Goal: Task Accomplishment & Management: Manage account settings

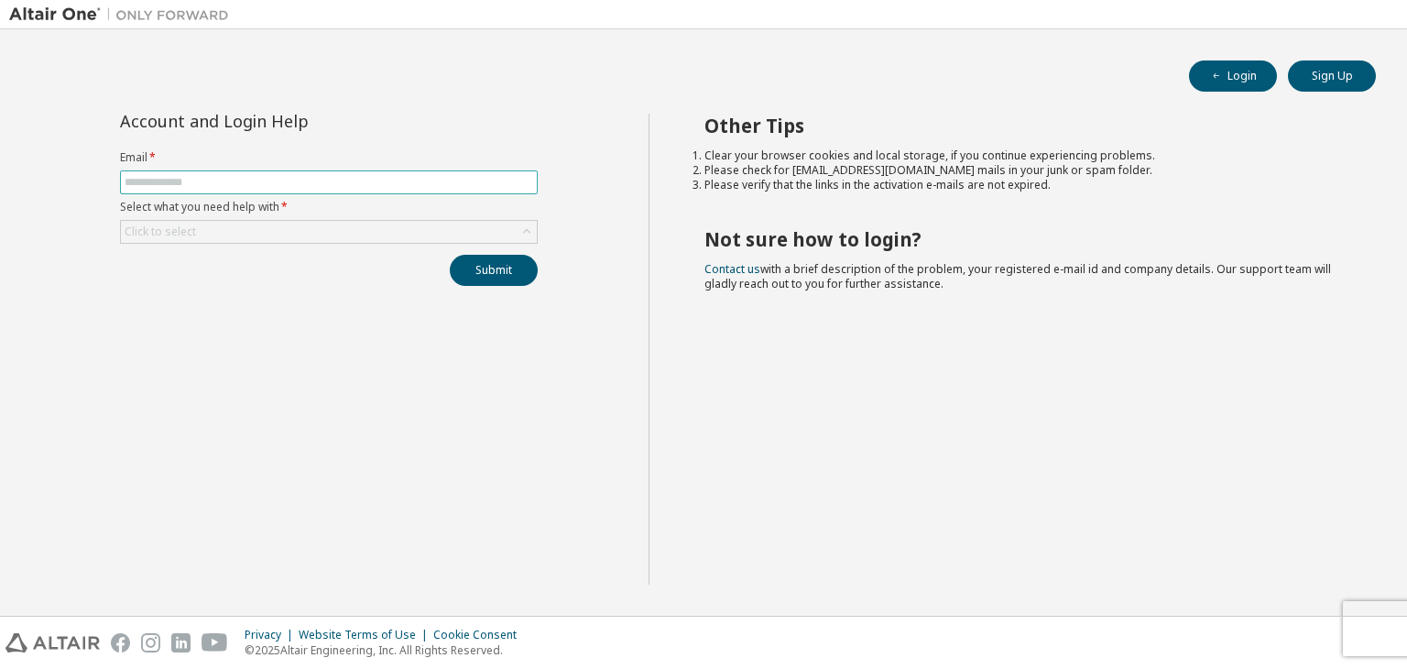
click at [289, 190] on span at bounding box center [329, 182] width 418 height 24
click at [303, 180] on input "text" at bounding box center [329, 182] width 409 height 15
type input "**********"
click at [443, 234] on div "Click to select" at bounding box center [329, 232] width 416 height 22
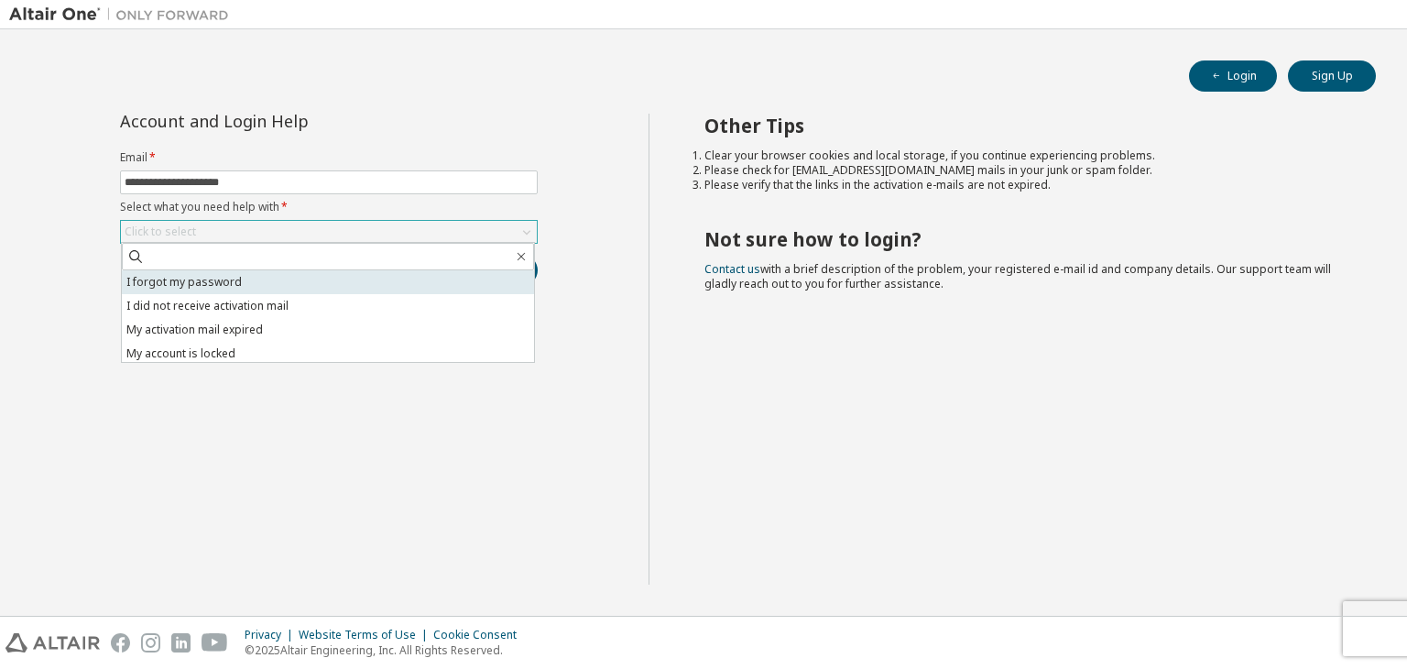
click at [411, 276] on li "I forgot my password" at bounding box center [328, 282] width 412 height 24
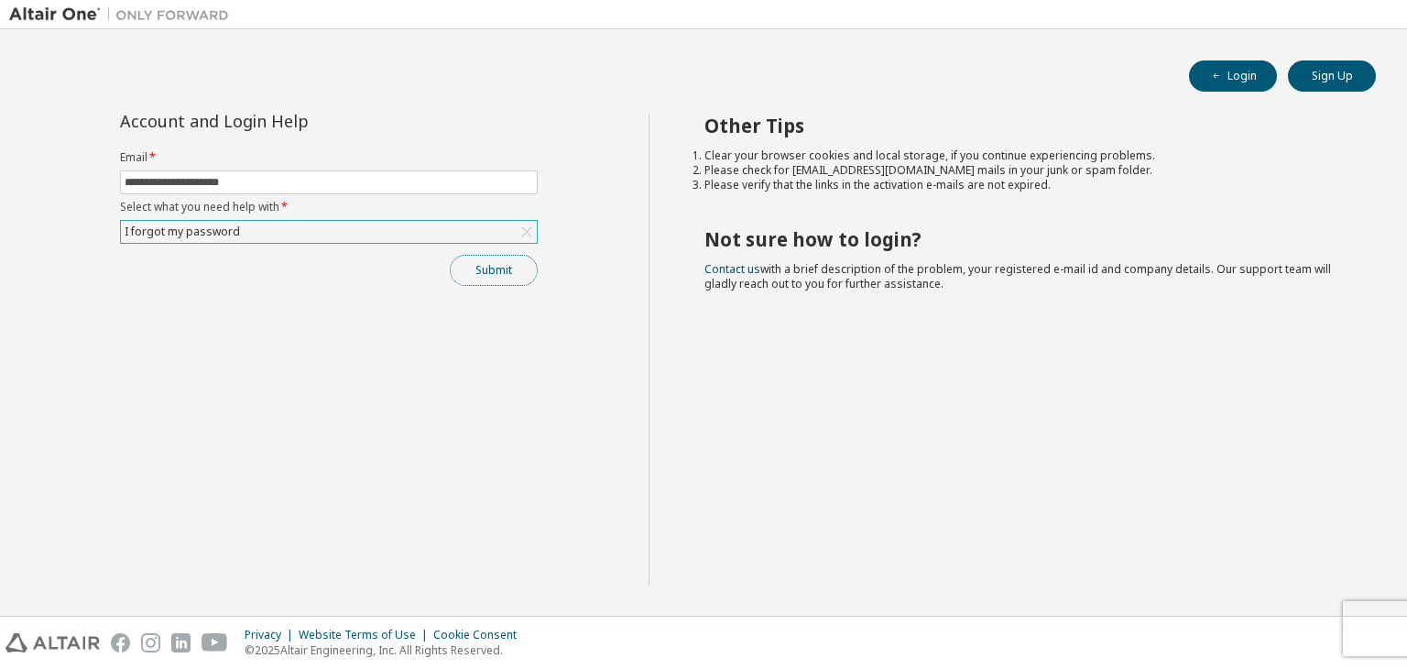
click at [468, 278] on button "Submit" at bounding box center [494, 270] width 88 height 31
click at [514, 271] on button "Submit" at bounding box center [494, 270] width 88 height 31
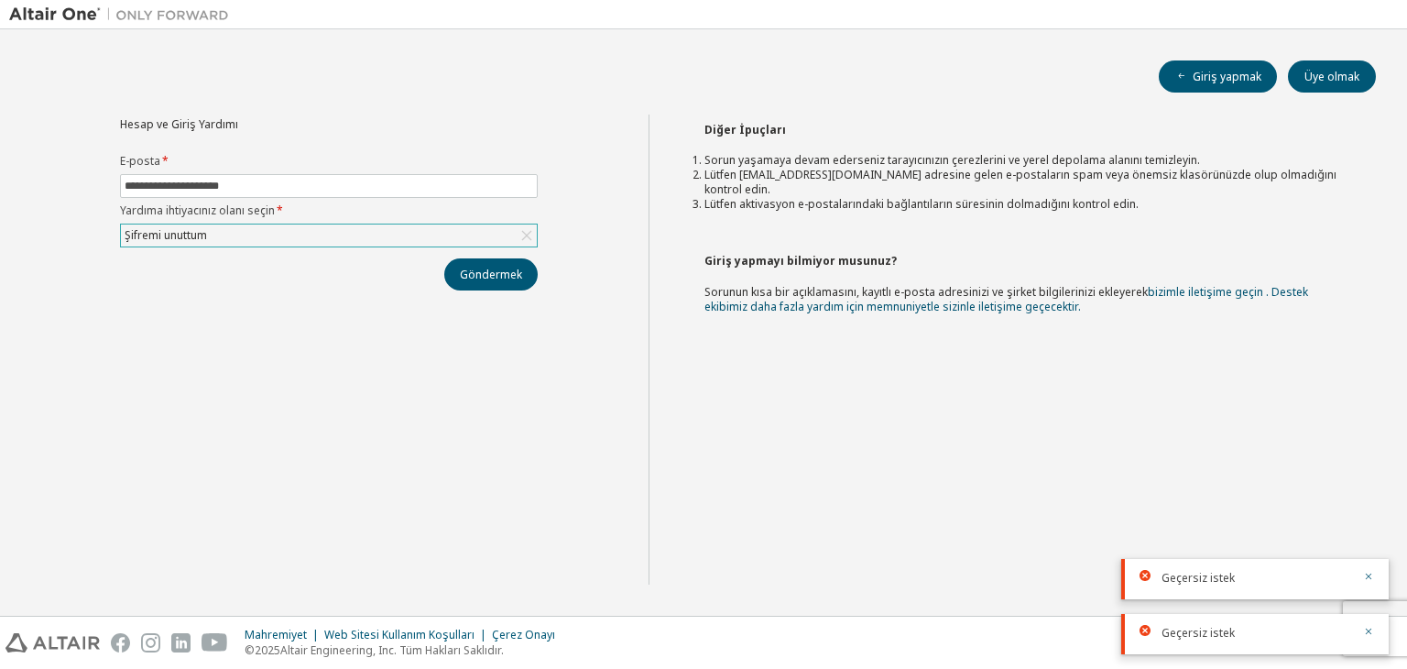
click at [937, 411] on div "Diğer İpuçları Sorun yaşamaya devam ederseniz tarayıcınızın çerezlerini ve yere…" at bounding box center [1024, 350] width 750 height 470
click at [1243, 78] on font "Giriş yapmak" at bounding box center [1227, 77] width 69 height 16
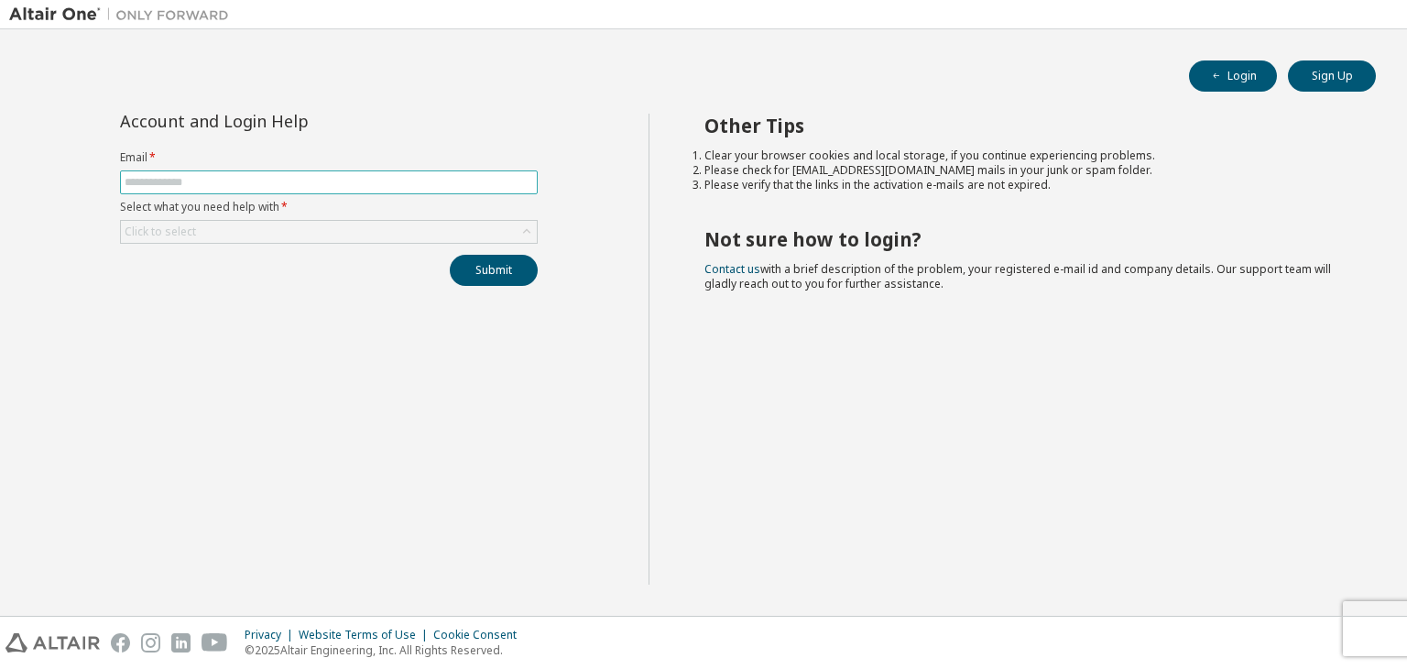
click at [406, 170] on span at bounding box center [329, 182] width 418 height 24
click at [401, 179] on input "text" at bounding box center [329, 182] width 409 height 15
type input "**********"
click at [378, 230] on div "Click to select" at bounding box center [329, 232] width 416 height 22
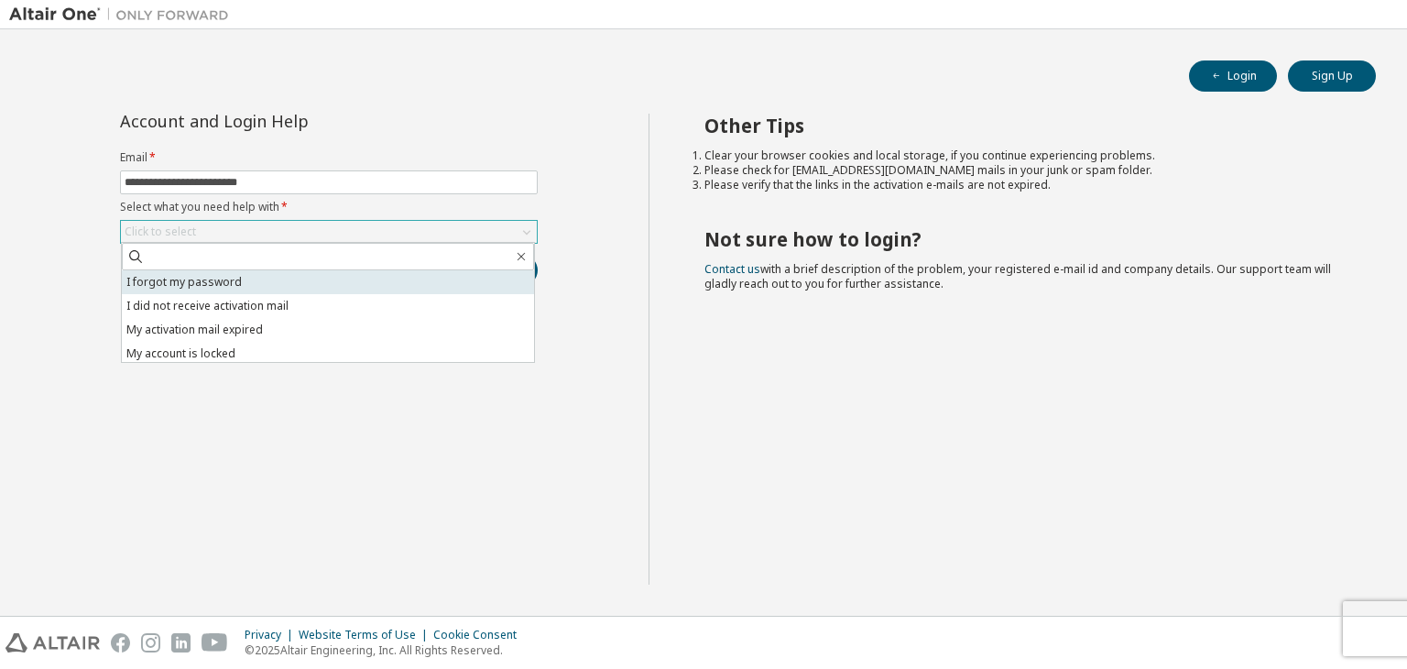
click at [355, 283] on li "I forgot my password" at bounding box center [328, 282] width 412 height 24
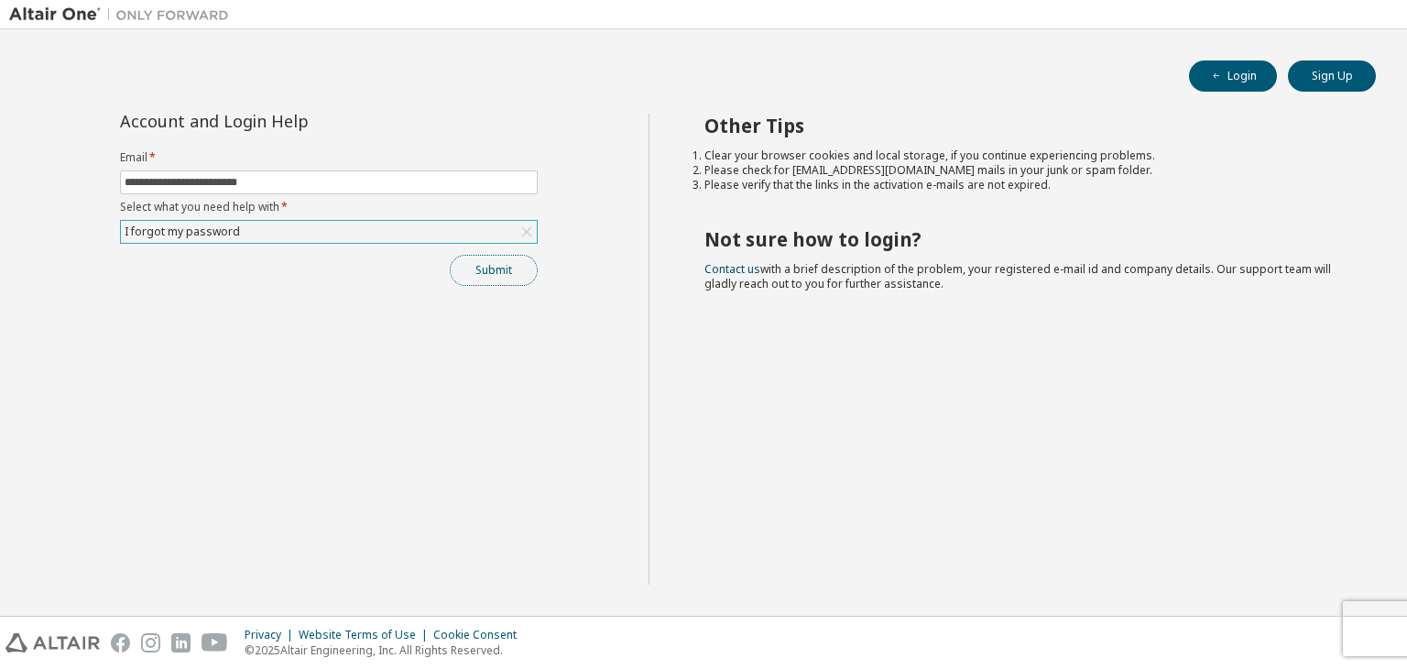
click at [475, 283] on button "Submit" at bounding box center [494, 270] width 88 height 31
click at [509, 272] on button "Submit" at bounding box center [494, 270] width 88 height 31
